Goal: Find specific page/section: Find specific page/section

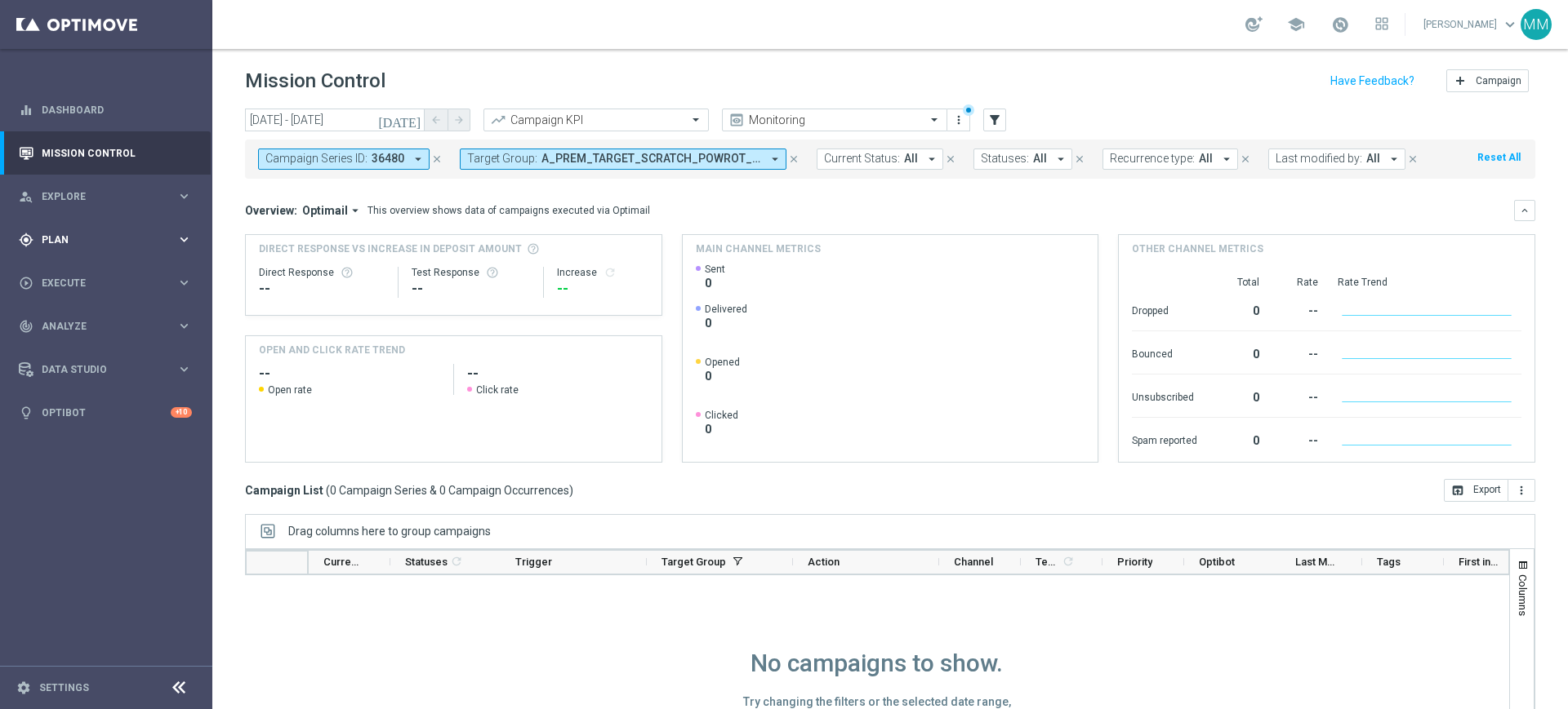
click at [86, 241] on span "Plan" at bounding box center [109, 240] width 135 height 10
click at [85, 265] on div "Target Groups" at bounding box center [126, 273] width 168 height 25
click at [118, 279] on link "Target Groups" at bounding box center [106, 274] width 127 height 13
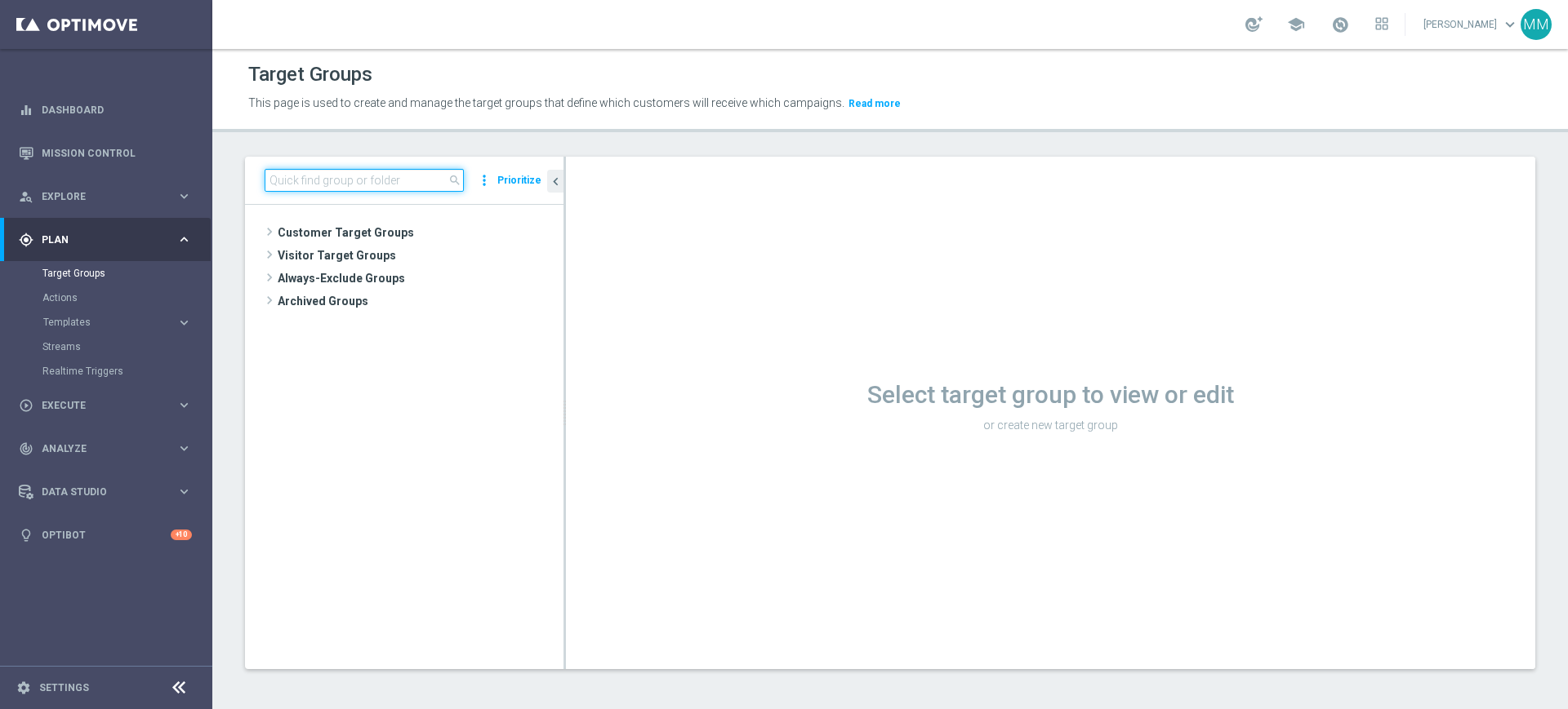
click at [351, 170] on input at bounding box center [364, 180] width 199 height 23
paste input "A_MIN_TARGET_ZBR_DAILY_100DO20_250725"
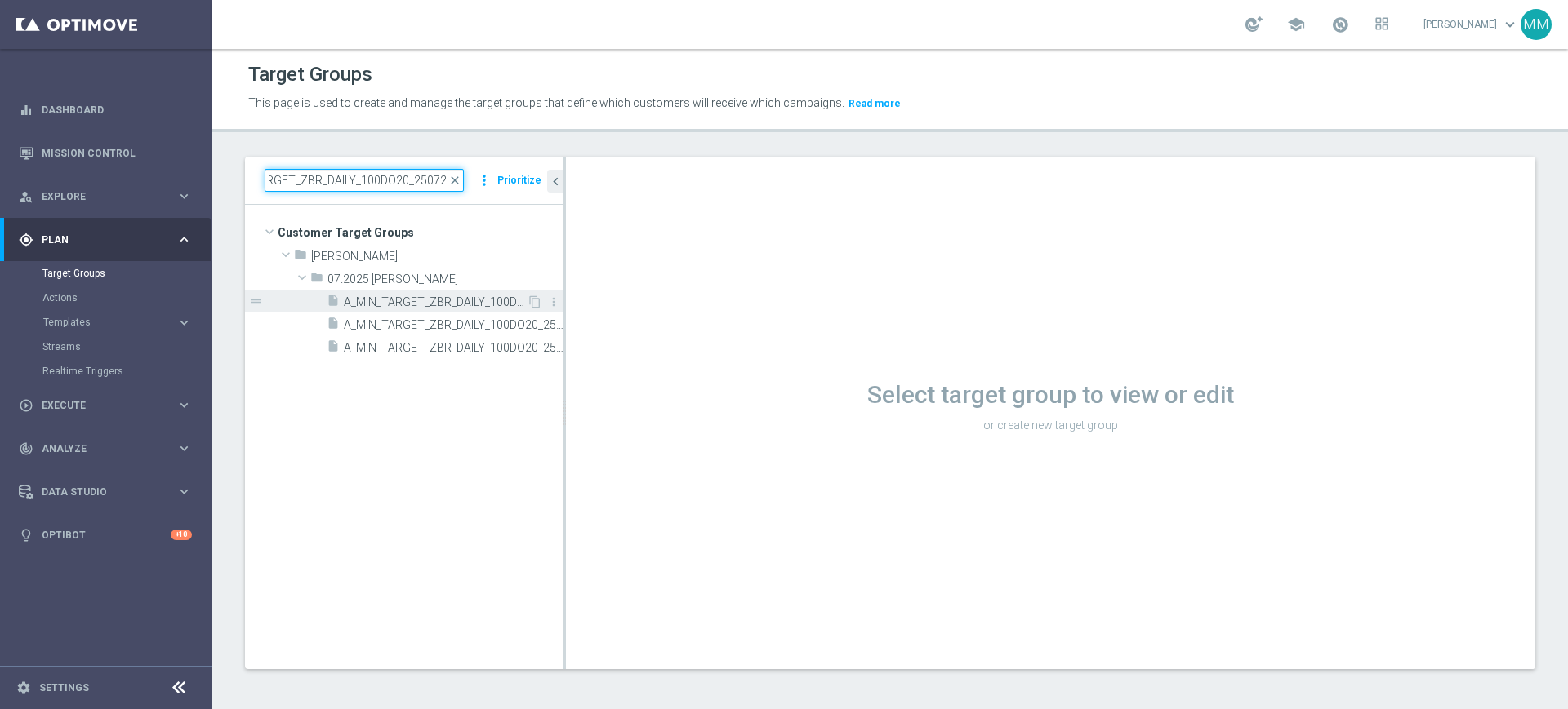
type input "A_MIN_TARGET_ZBR_DAILY_100DO20_250725"
click at [399, 294] on div "insert_drive_file A_MIN_TARGET_ZBR_DAILY_100DO20_250725" at bounding box center [427, 301] width 200 height 23
